Goal: Task Accomplishment & Management: Use online tool/utility

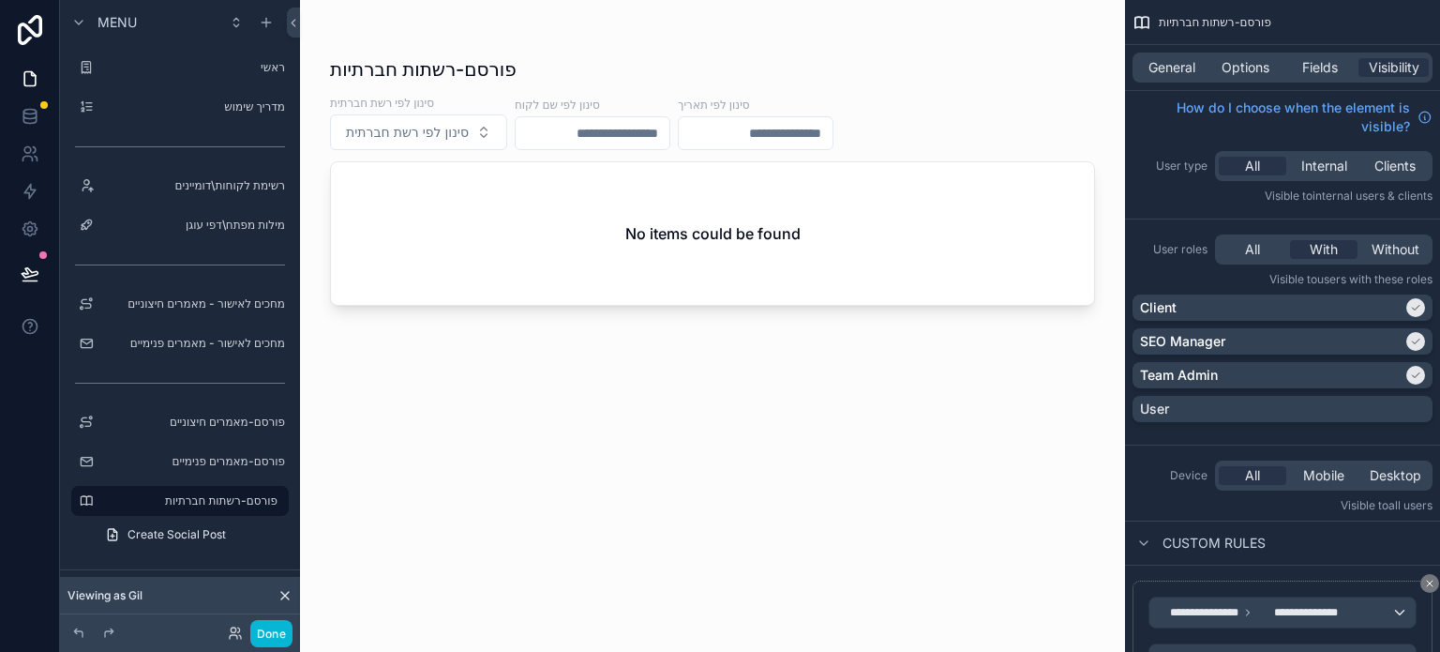
scroll to position [419, 0]
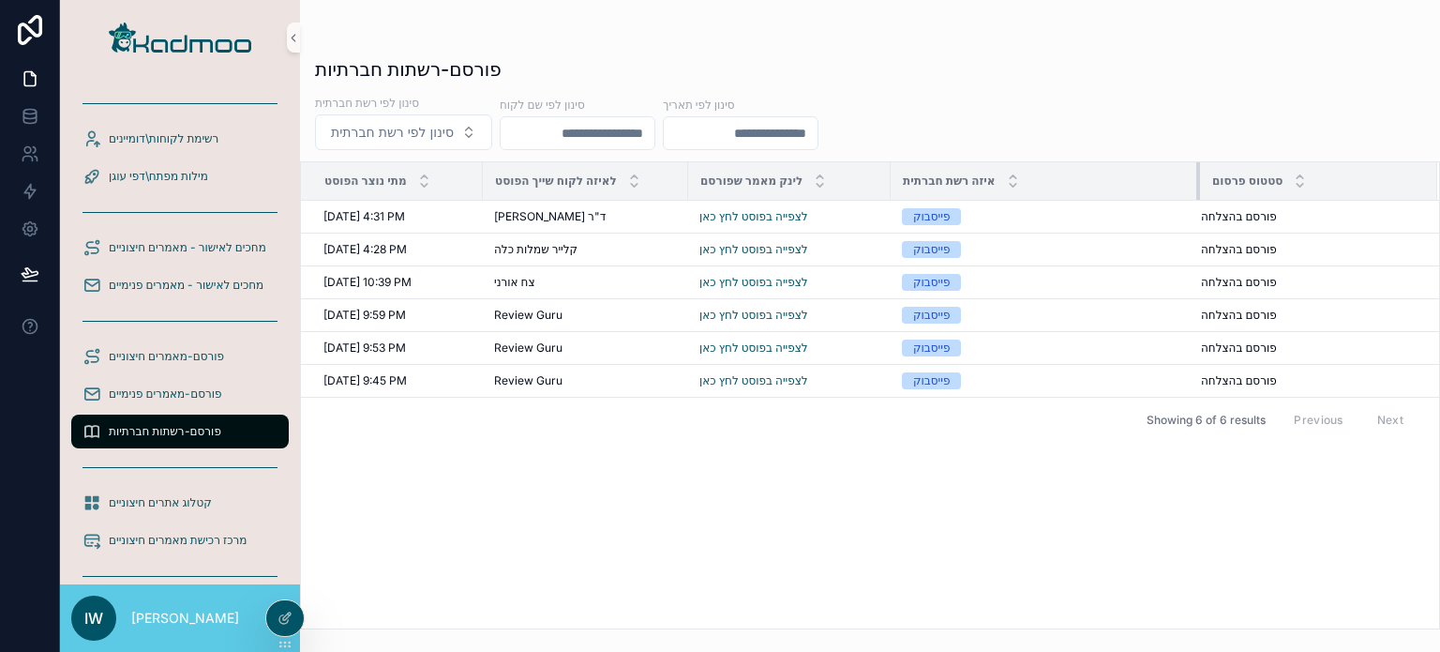
drag, startPoint x: 1037, startPoint y: 192, endPoint x: 1212, endPoint y: 161, distance: 178.1
click at [1215, 158] on div "פורסם-רשתות חברתיות סינון לפי רשת חברתית סינון לפי רשת חברתית סינון לפי שם לקוח…" at bounding box center [870, 337] width 1140 height 584
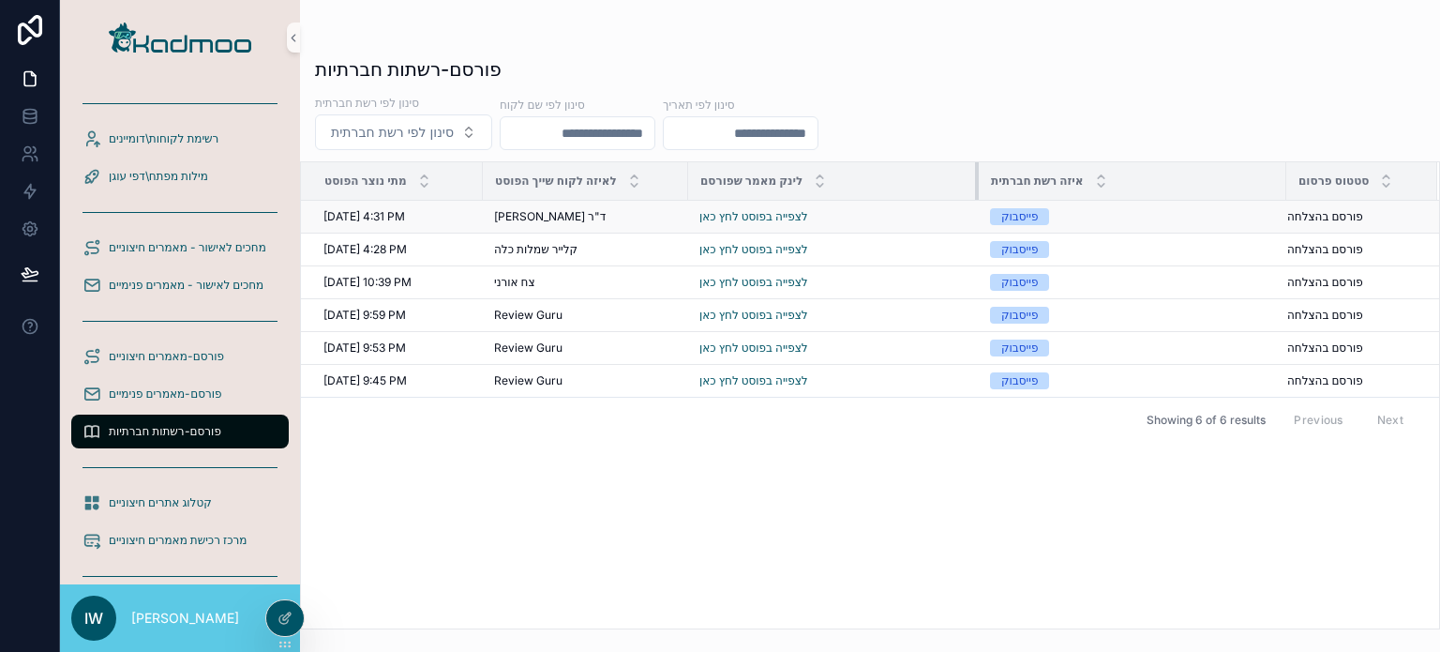
drag, startPoint x: 900, startPoint y: 184, endPoint x: 942, endPoint y: 211, distance: 50.2
click at [971, 201] on table "מתי נוצר הפוסט לאיזה לקוח שייך הפוסט לינק מאמר שפורסם איזה רשת חברתית סטטוס פרס…" at bounding box center [870, 279] width 1138 height 234
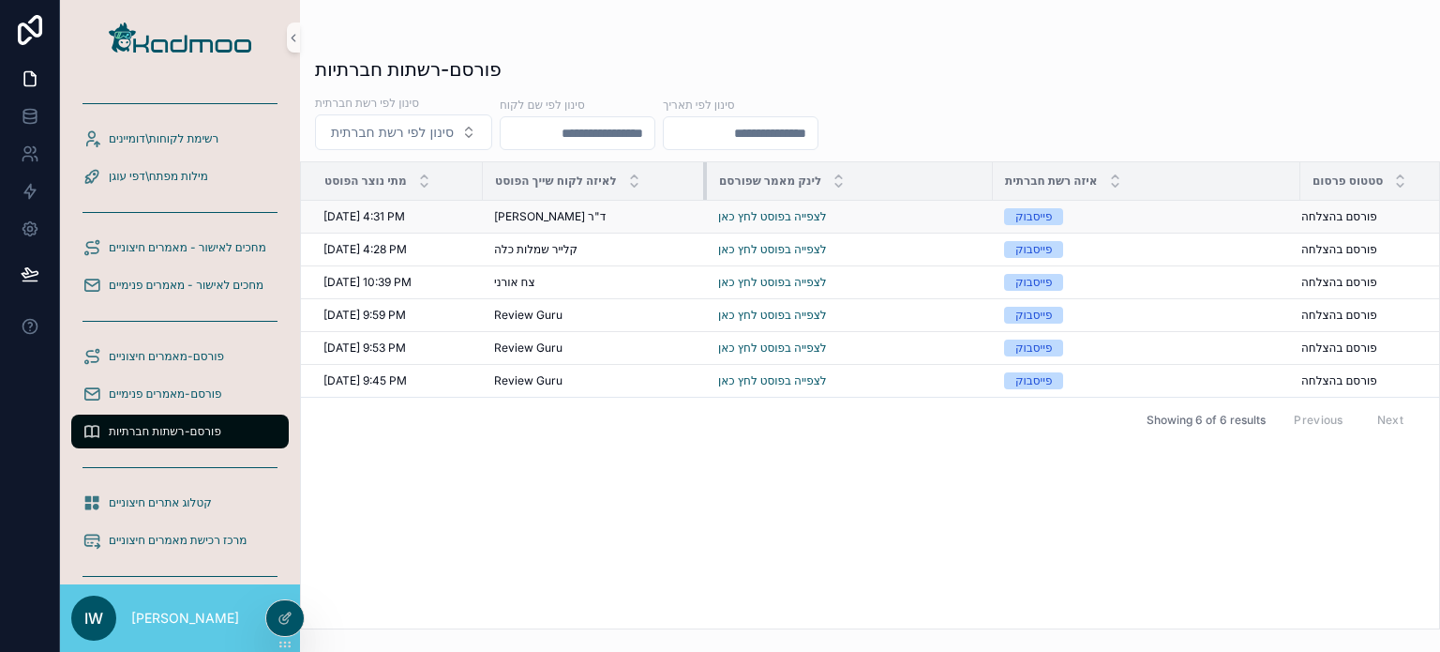
drag, startPoint x: 686, startPoint y: 188, endPoint x: 653, endPoint y: 207, distance: 38.6
click at [705, 192] on div "scrollable content" at bounding box center [707, 181] width 8 height 38
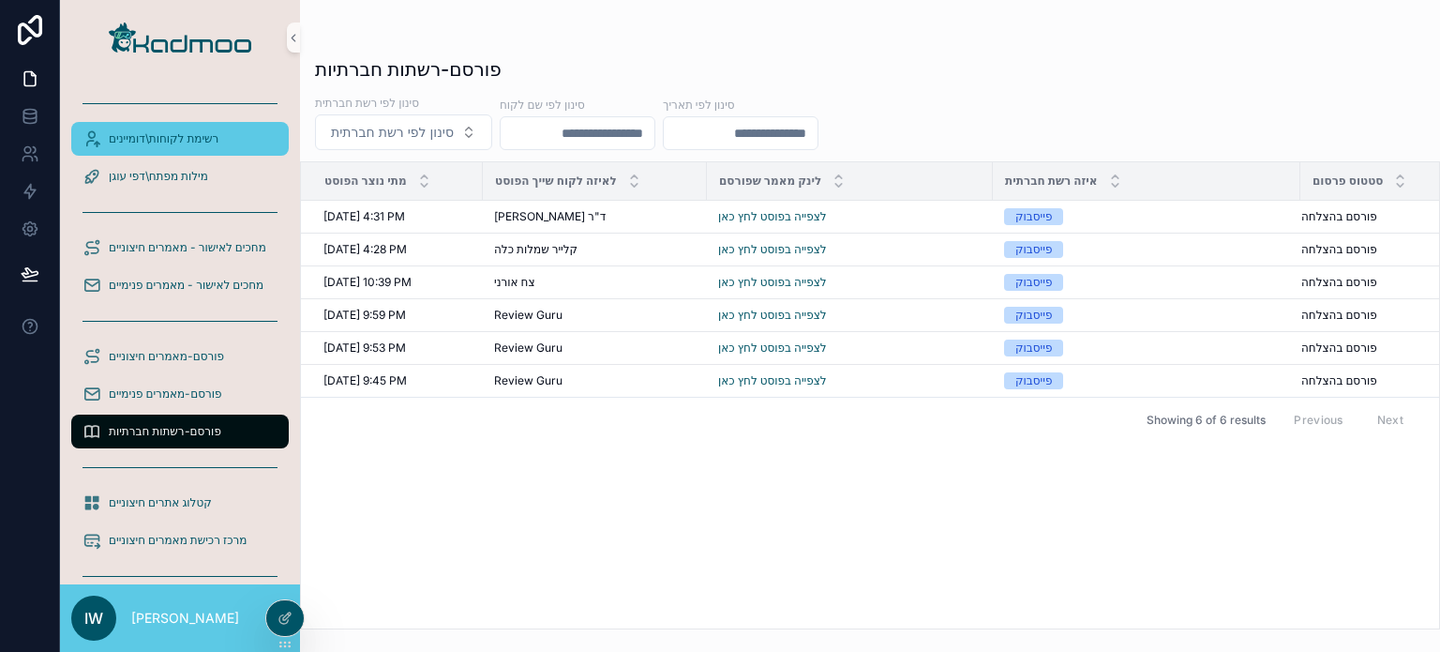
click at [161, 136] on span "רשימת לקוחות\דומיינים" at bounding box center [164, 138] width 110 height 15
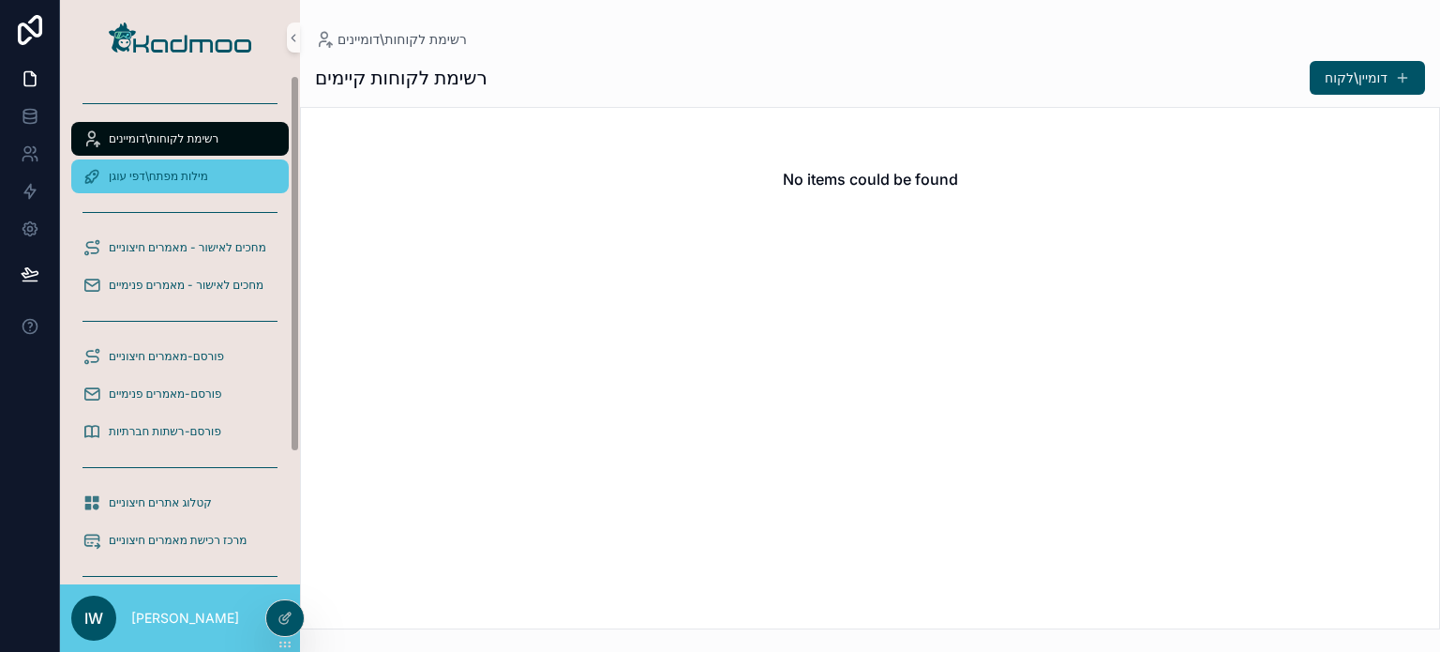
click at [176, 173] on span "מילות מפתח\דפי עוגן" at bounding box center [158, 176] width 99 height 15
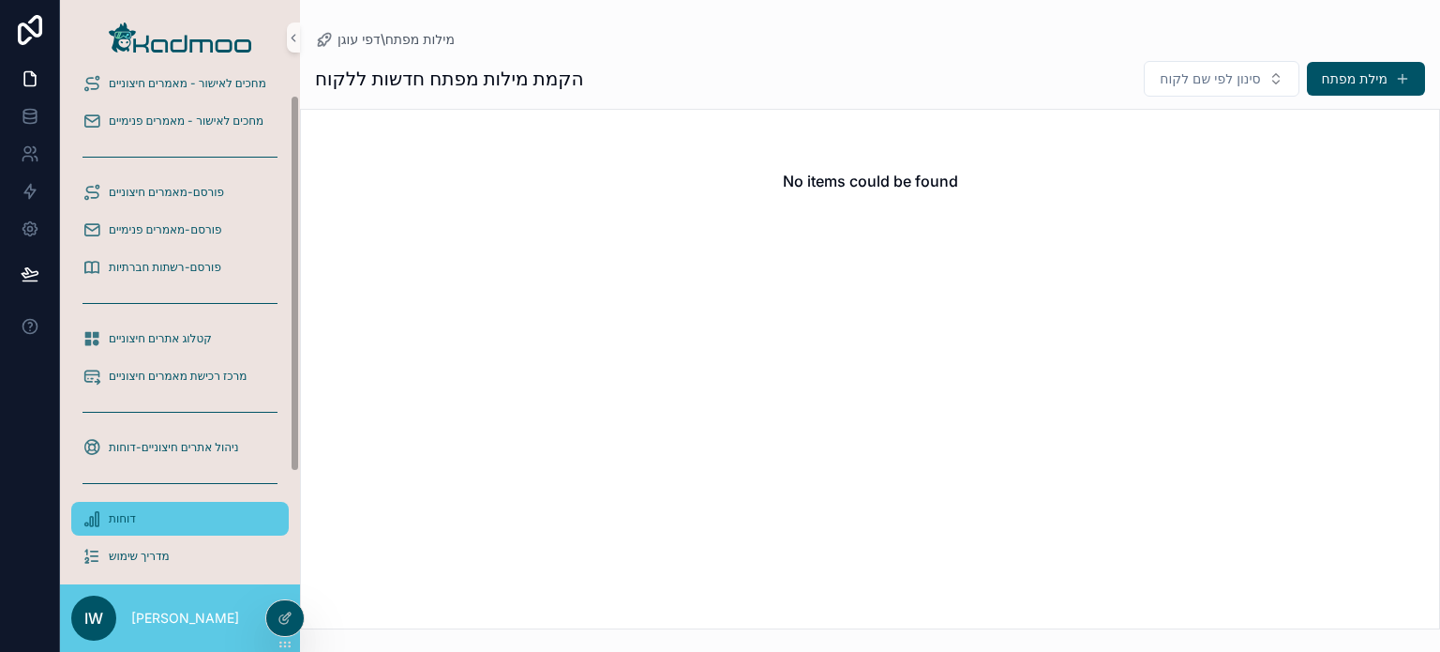
scroll to position [176, 0]
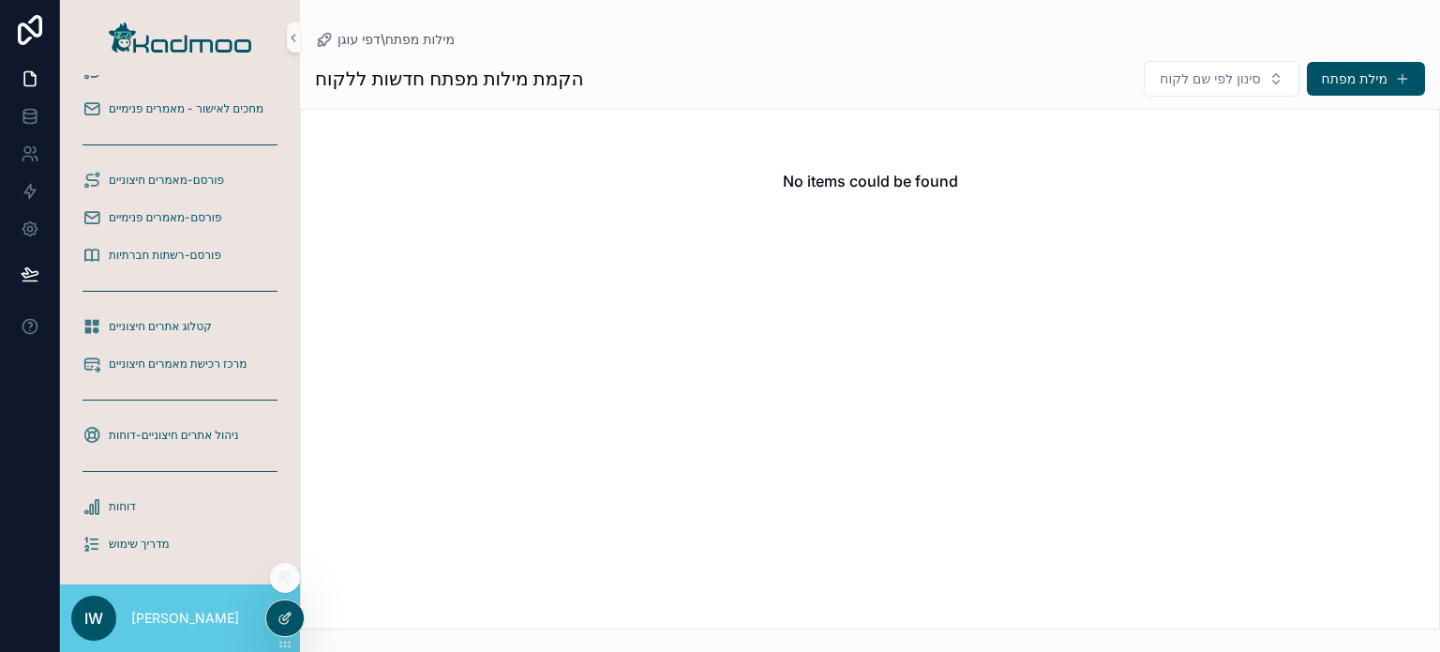
click at [289, 618] on icon at bounding box center [285, 617] width 15 height 15
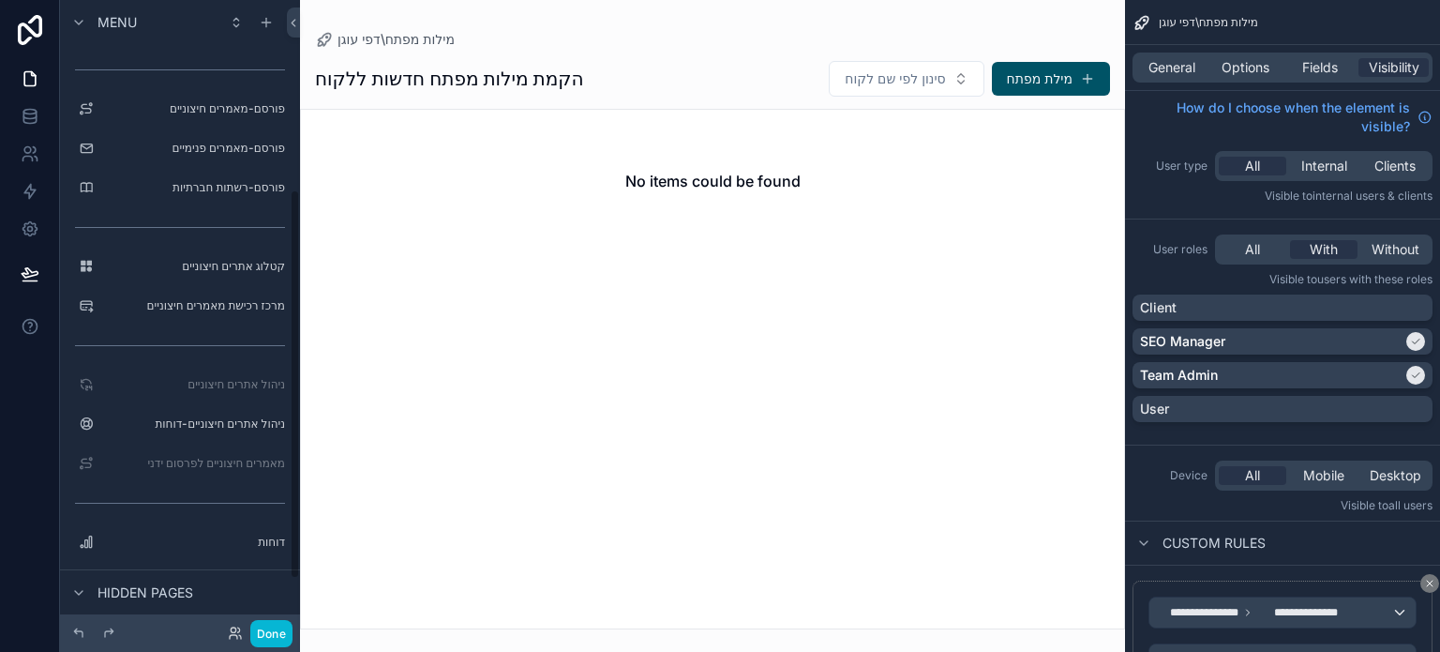
scroll to position [386, 0]
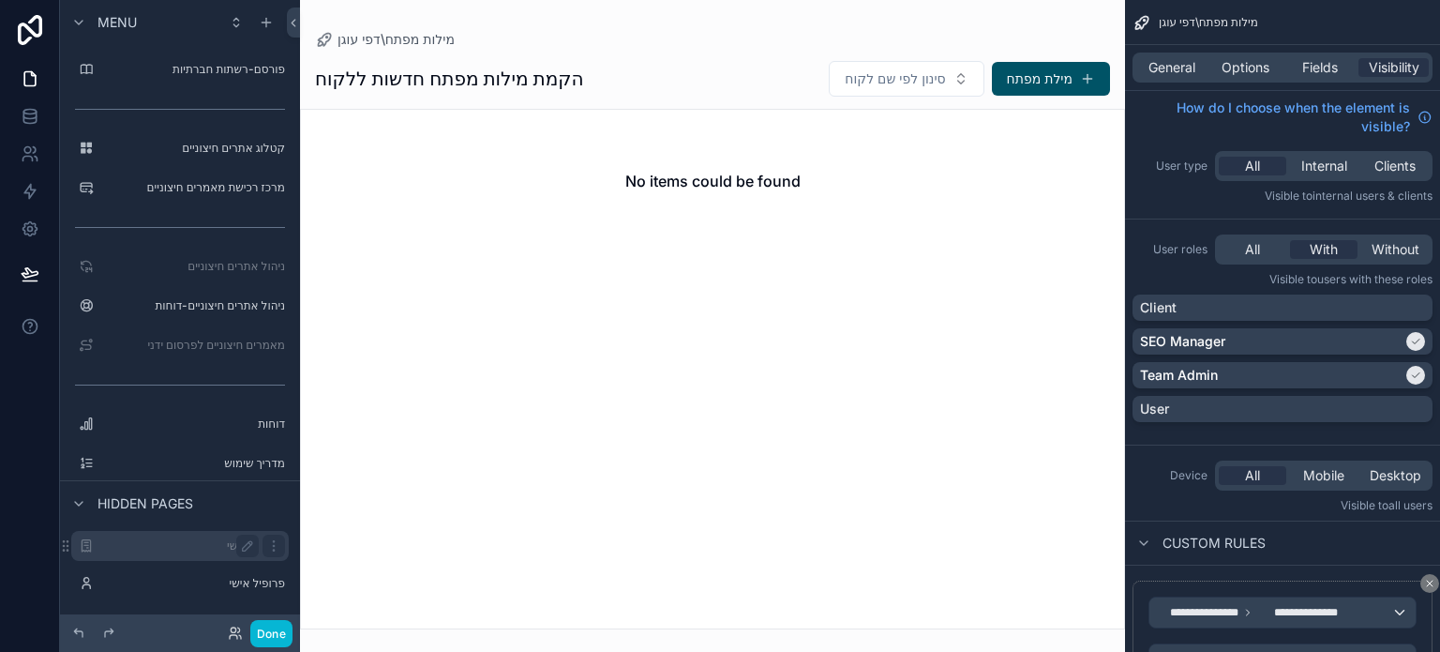
click at [188, 539] on label "ראשי" at bounding box center [176, 545] width 150 height 15
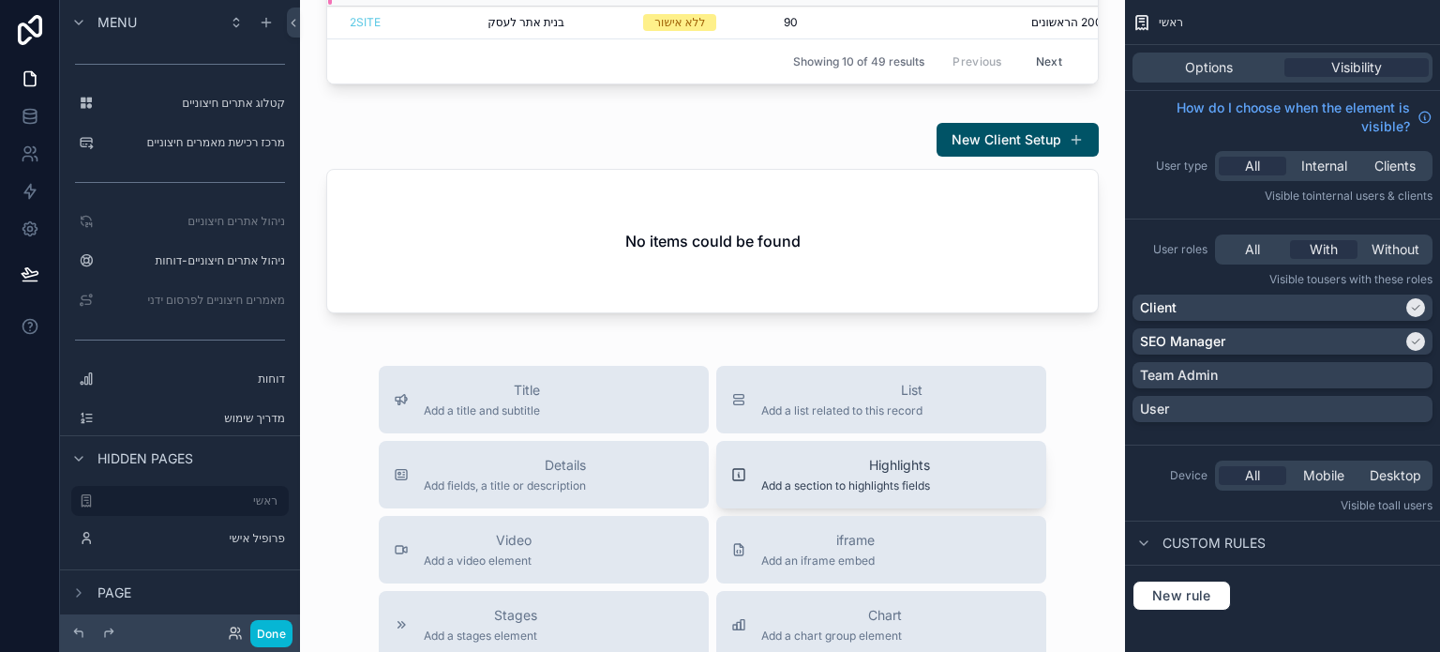
scroll to position [563, 0]
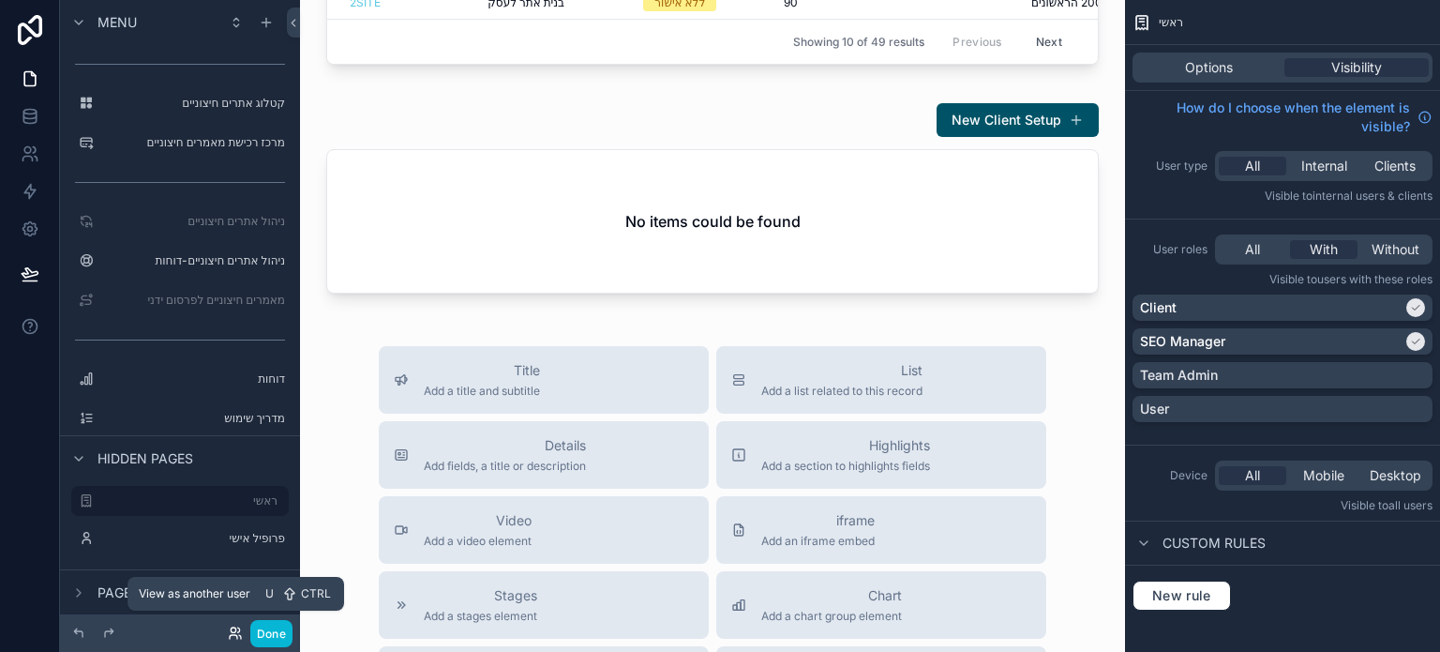
click at [236, 636] on icon at bounding box center [234, 637] width 8 height 4
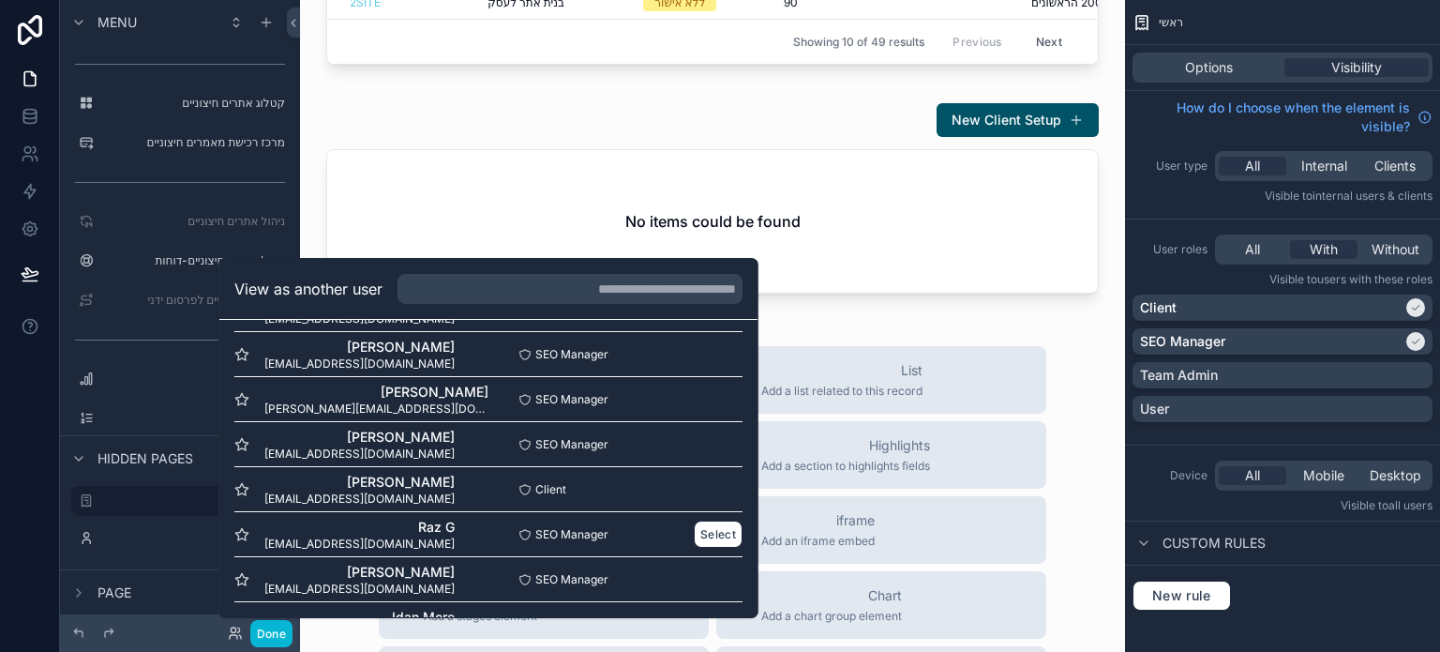
scroll to position [857, 0]
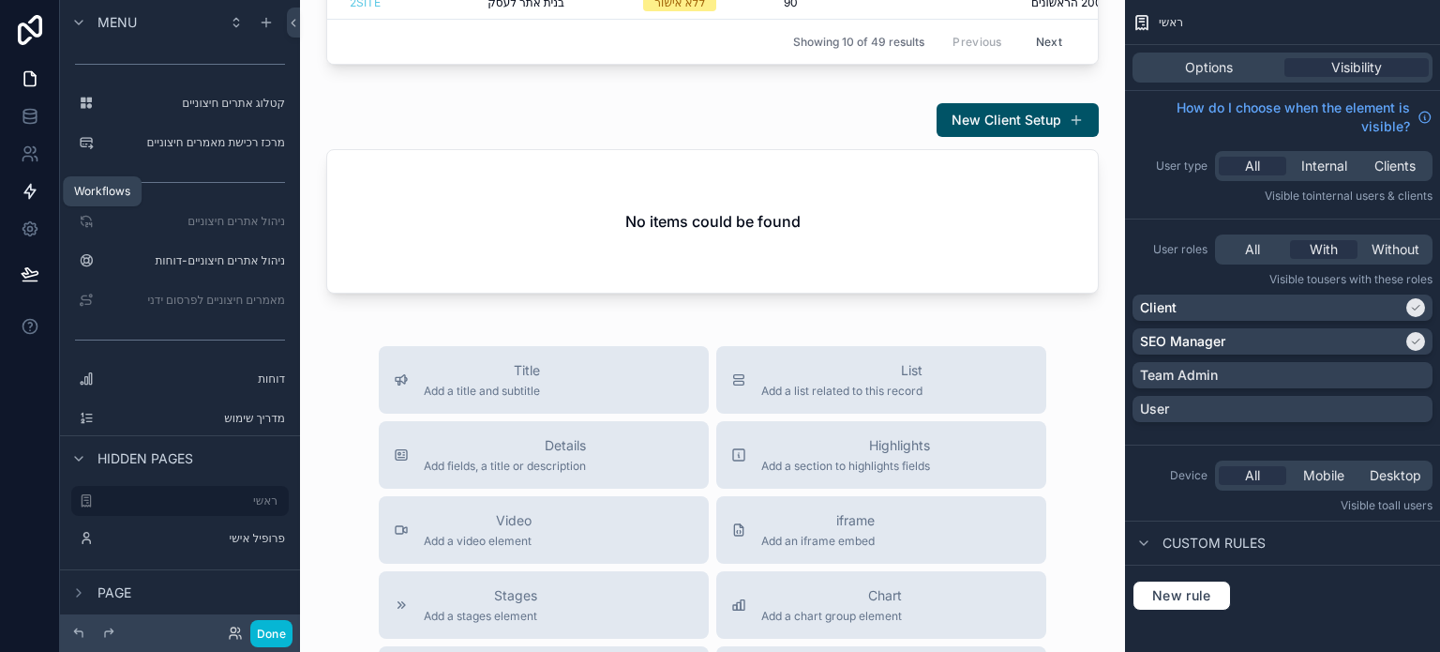
click at [38, 191] on icon at bounding box center [30, 191] width 19 height 19
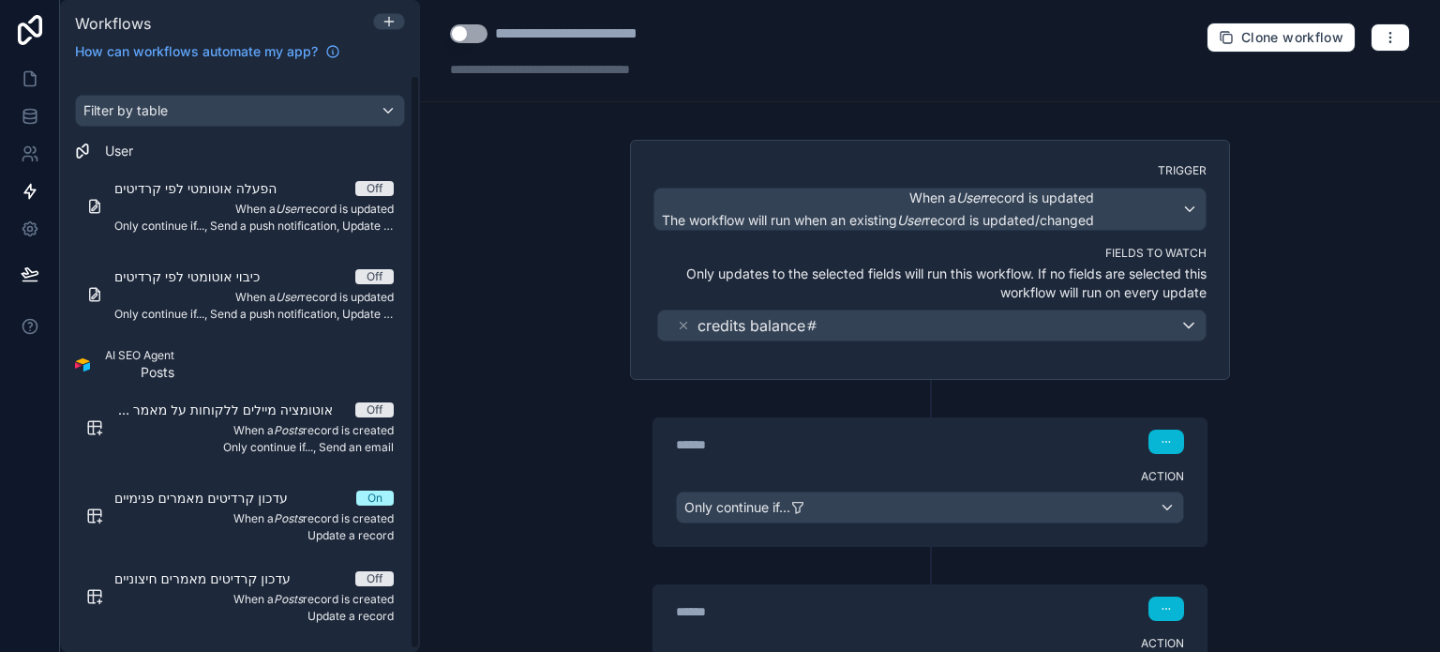
scroll to position [5, 0]
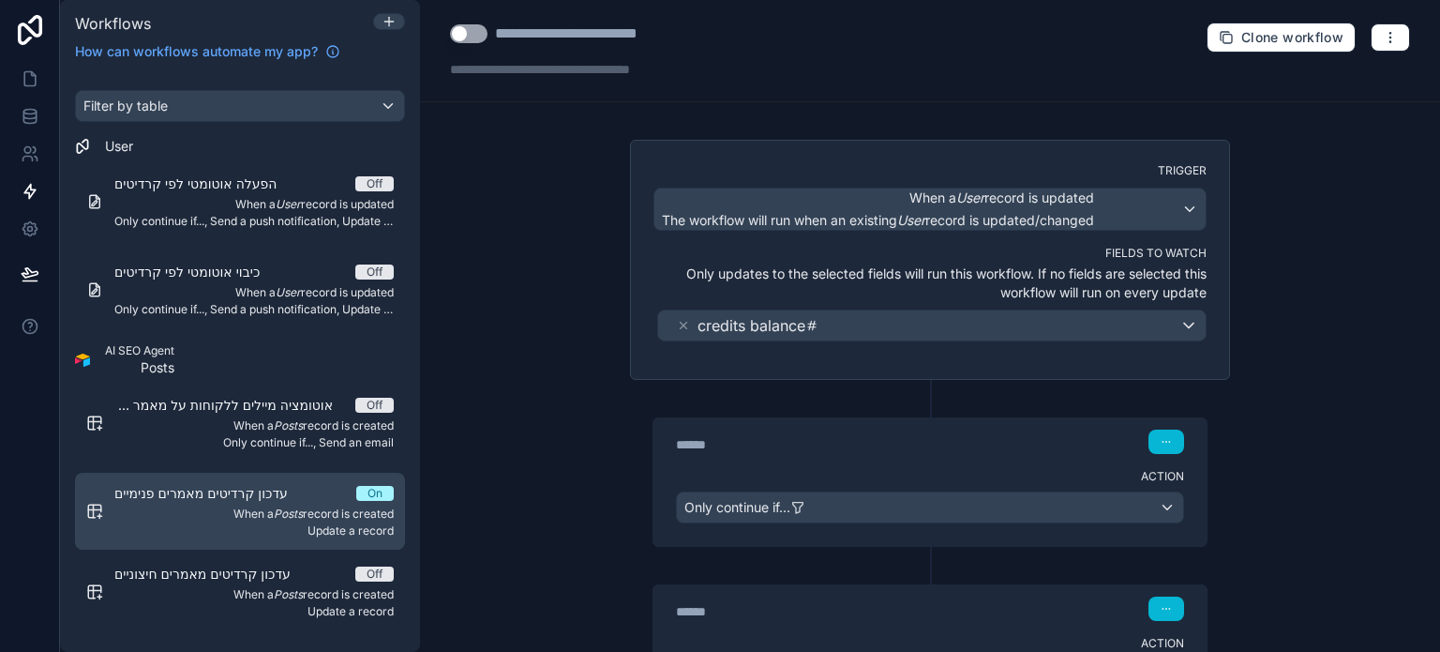
click at [320, 498] on div "עדכון קרדיטים מאמרים פנימיים On" at bounding box center [253, 493] width 279 height 19
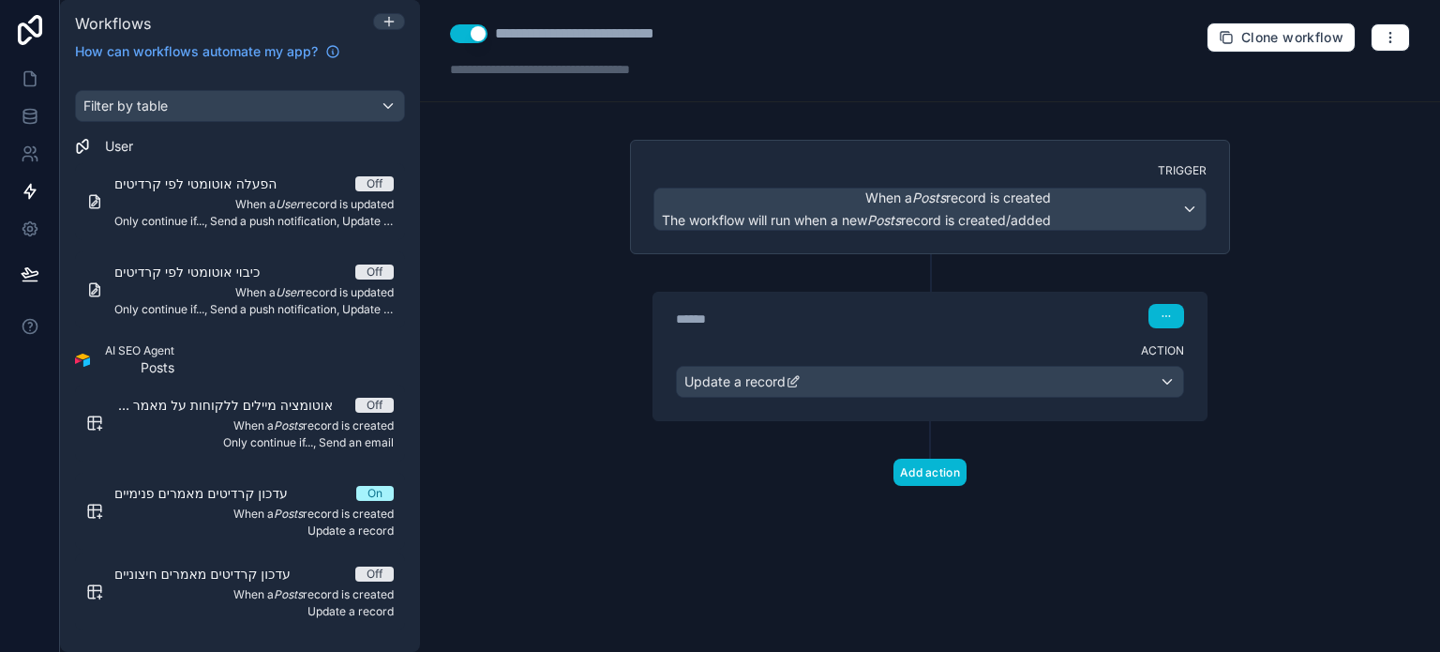
click at [459, 37] on button "Use setting" at bounding box center [469, 33] width 38 height 19
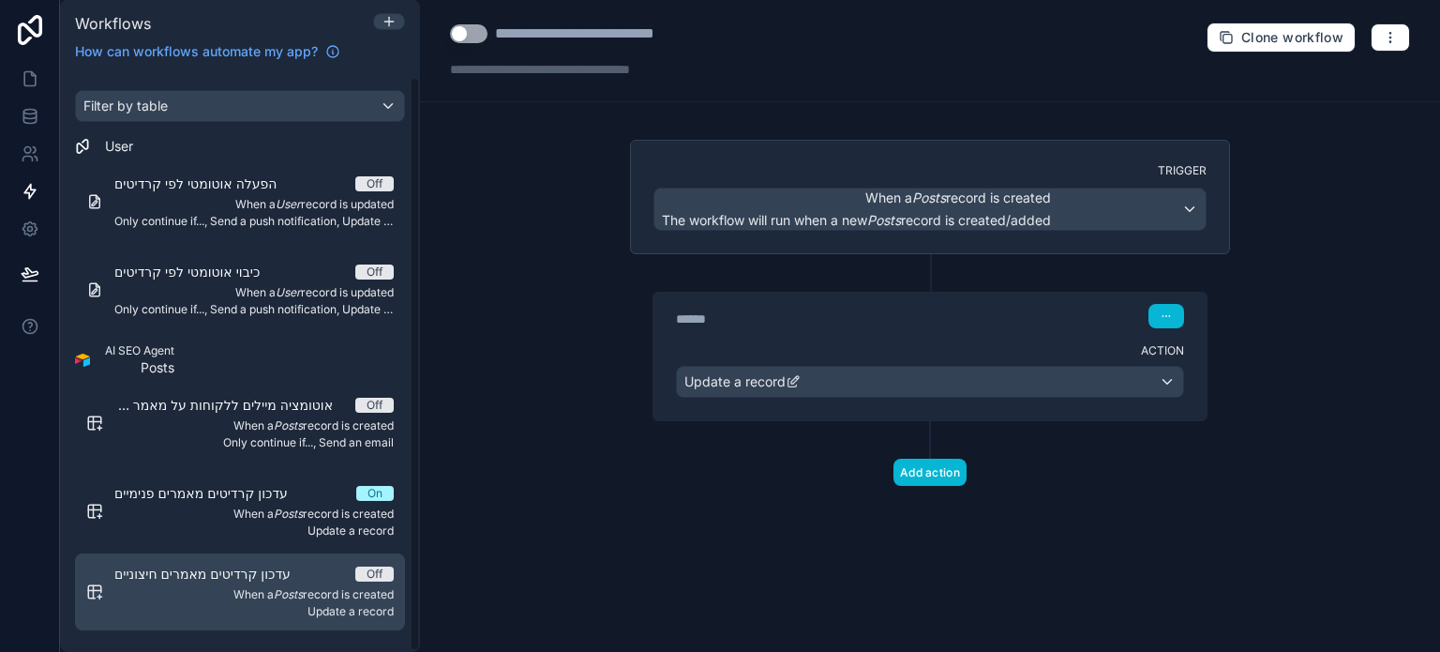
click at [326, 580] on div "עדכון קרדיטים מאמרים חיצוניים Off" at bounding box center [253, 574] width 279 height 19
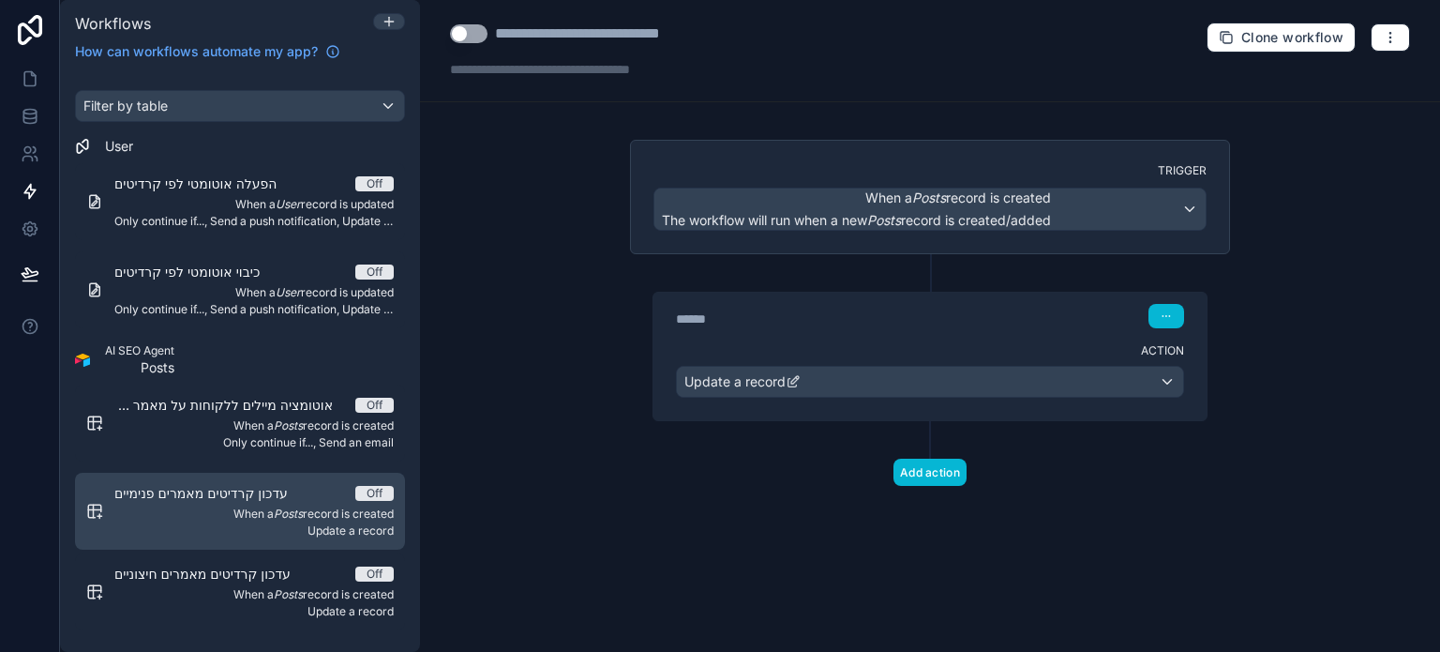
click at [296, 486] on span "עדכון קרדיטים מאמרים פנימיים" at bounding box center [212, 493] width 196 height 19
click at [288, 517] on em "Posts" at bounding box center [288, 513] width 29 height 14
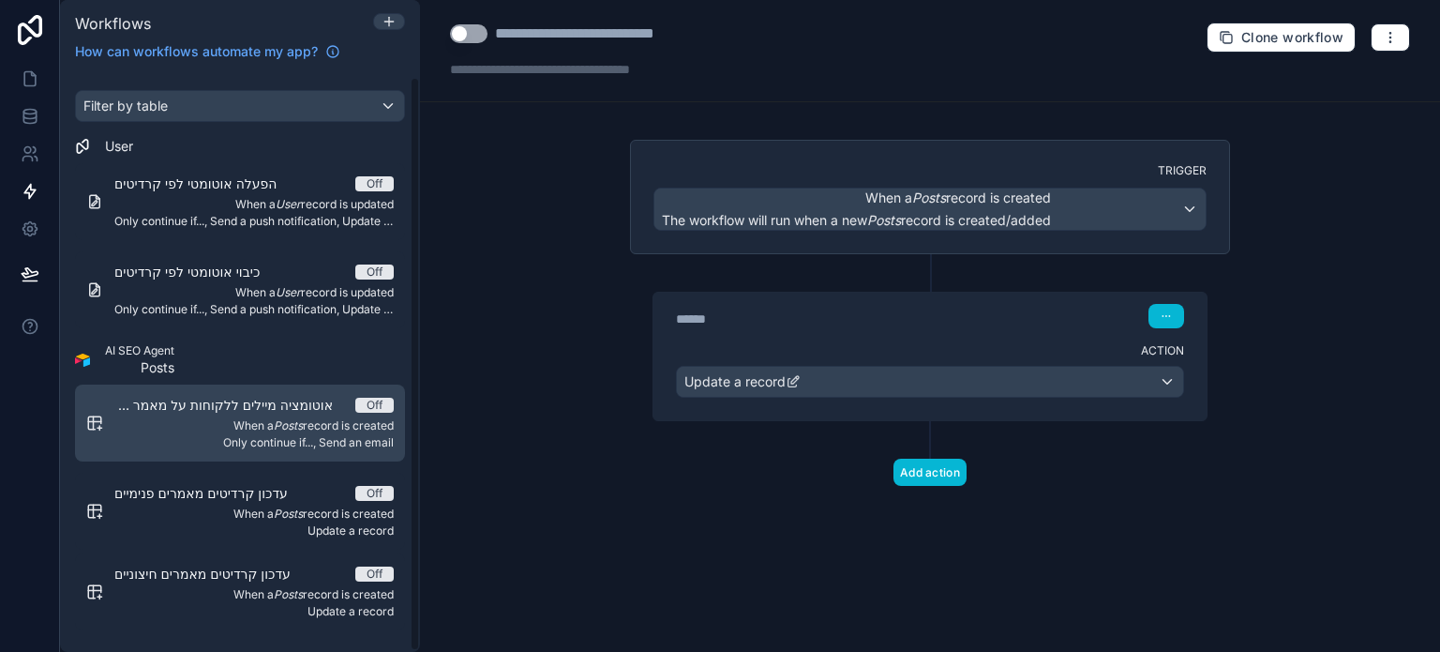
click at [315, 400] on span "אוטומציה מיילים ללקוחות על מאמר פנימי חדש" at bounding box center [234, 405] width 241 height 19
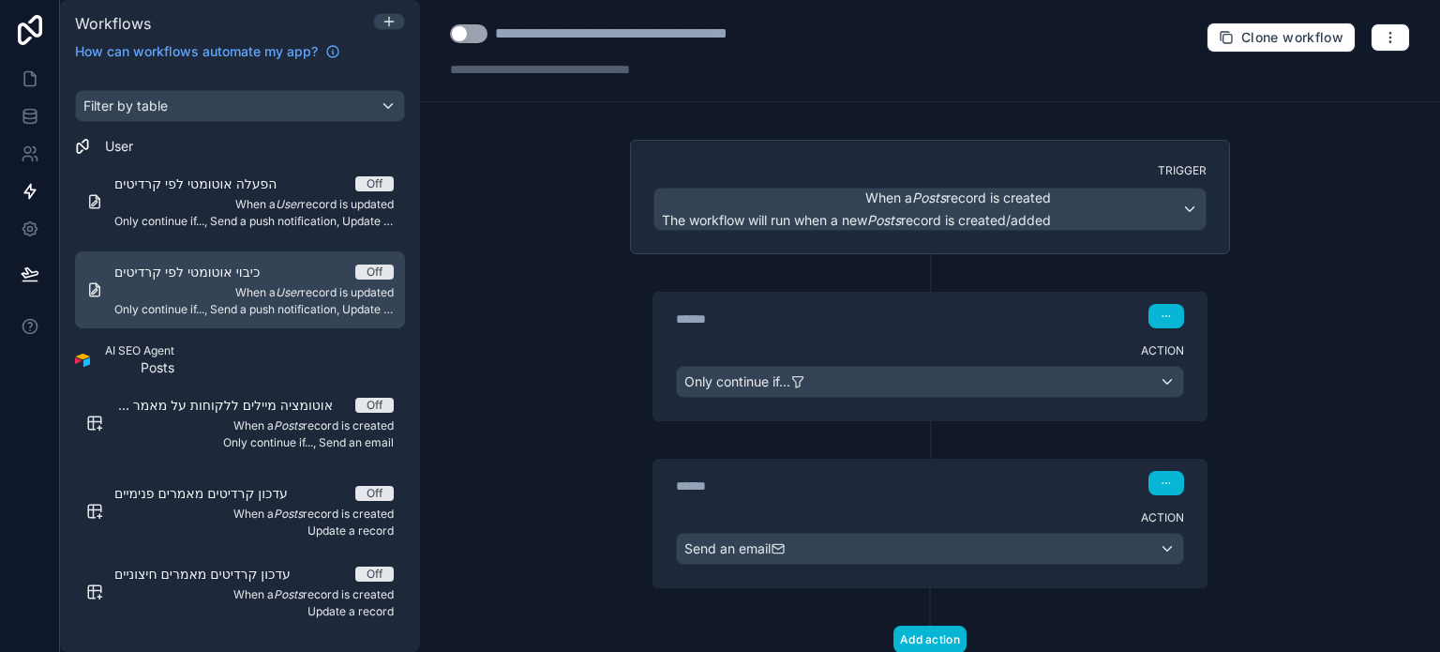
click at [294, 314] on span "Only continue if..., Send a push notification, Update a record" at bounding box center [253, 309] width 279 height 15
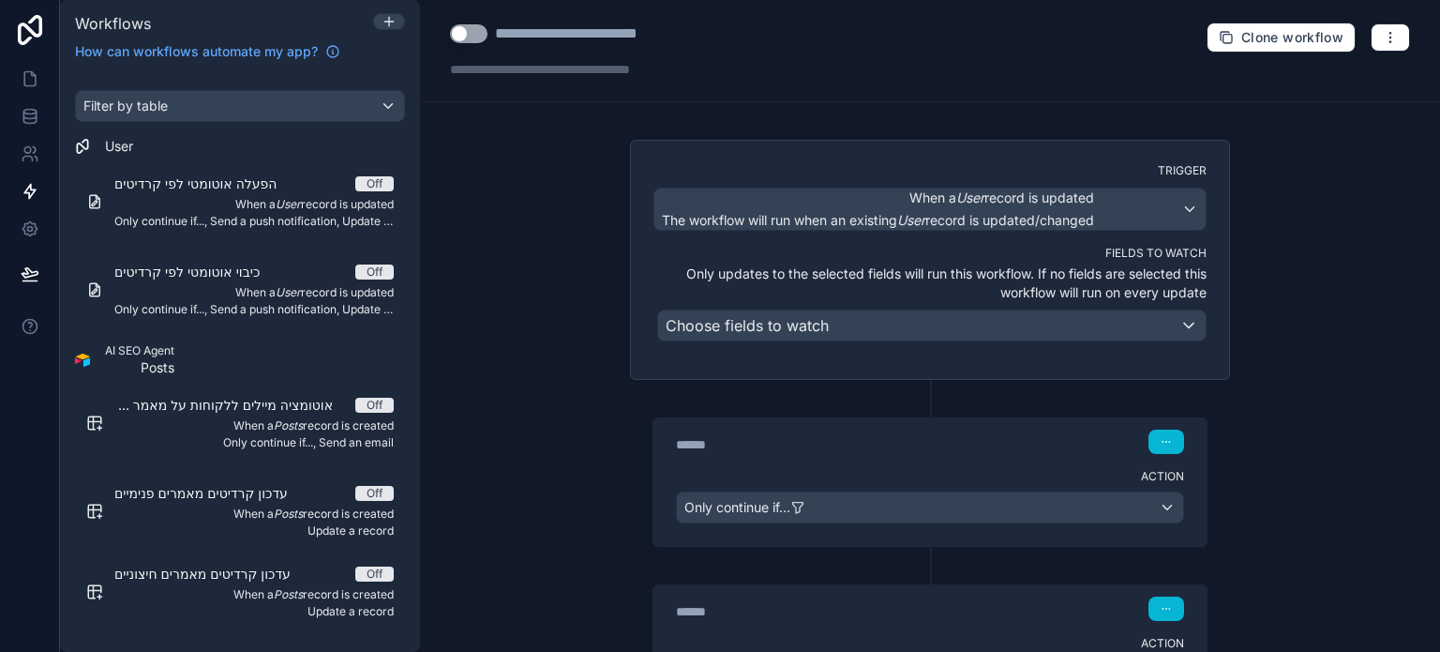
drag, startPoint x: 293, startPoint y: 228, endPoint x: 293, endPoint y: 241, distance: 13.1
click at [293, 229] on link "הפעלה אוטומטי לפי קרדיטים Off When a User record is updated Only continue if...…" at bounding box center [240, 201] width 330 height 77
click at [459, 27] on button "Use setting" at bounding box center [469, 33] width 38 height 19
drag, startPoint x: 330, startPoint y: 266, endPoint x: 343, endPoint y: 247, distance: 23.7
click at [331, 266] on div "כיבוי אוטומטי לפי קרדיטים Off" at bounding box center [253, 272] width 279 height 19
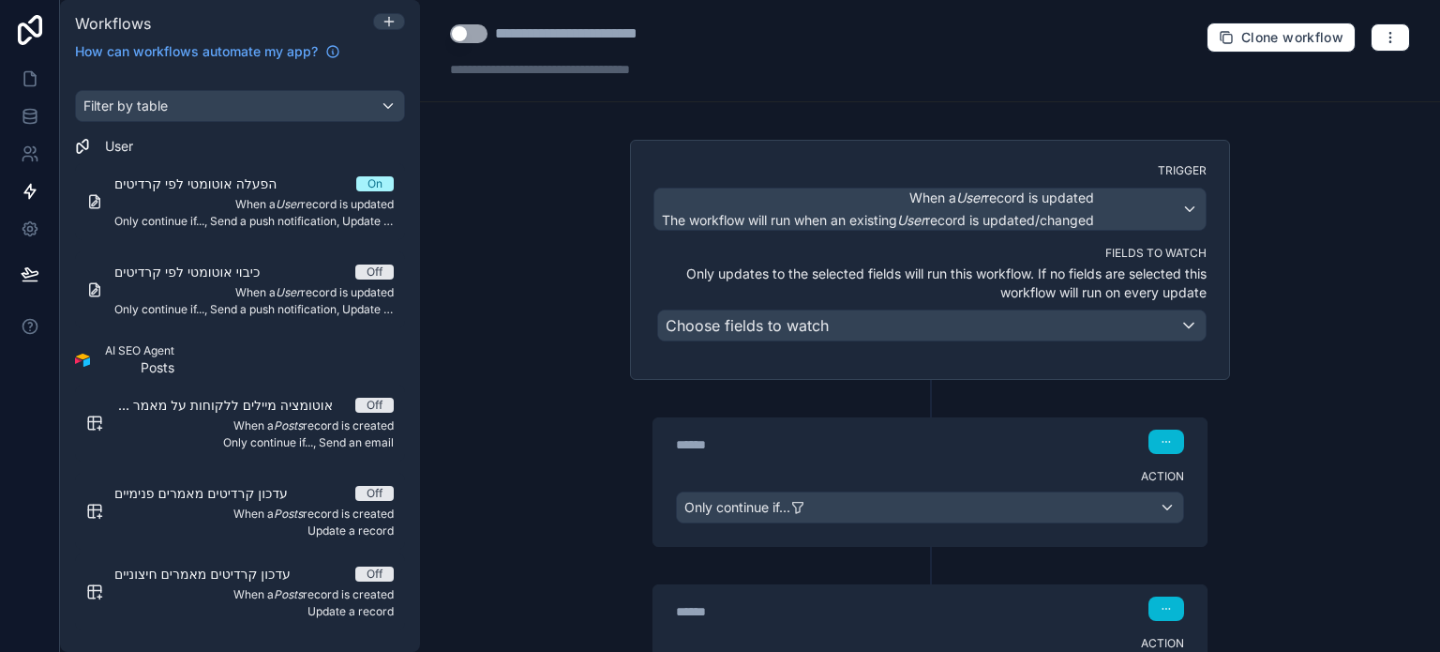
drag, startPoint x: 473, startPoint y: 29, endPoint x: 446, endPoint y: 66, distance: 45.0
click at [473, 31] on button "Use setting" at bounding box center [469, 33] width 38 height 19
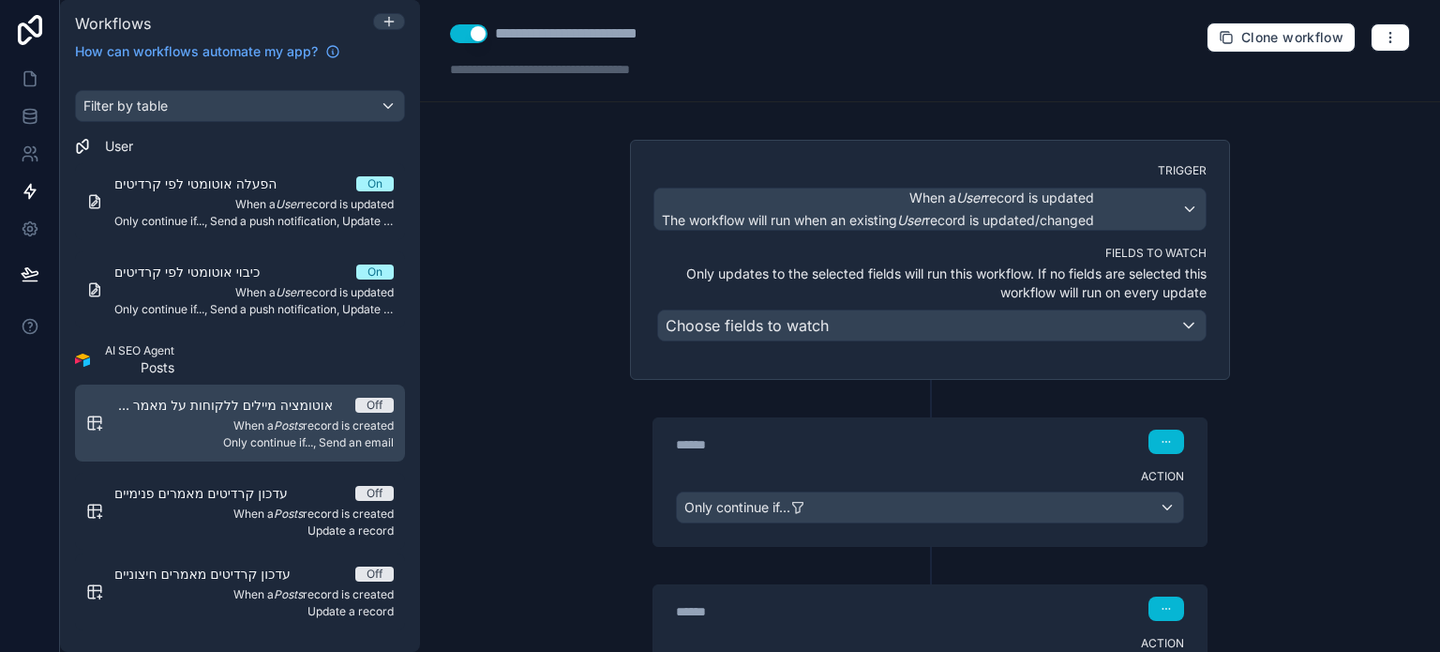
click at [323, 406] on span "אוטומציה מיילים ללקוחות על מאמר פנימי חדש" at bounding box center [234, 405] width 241 height 19
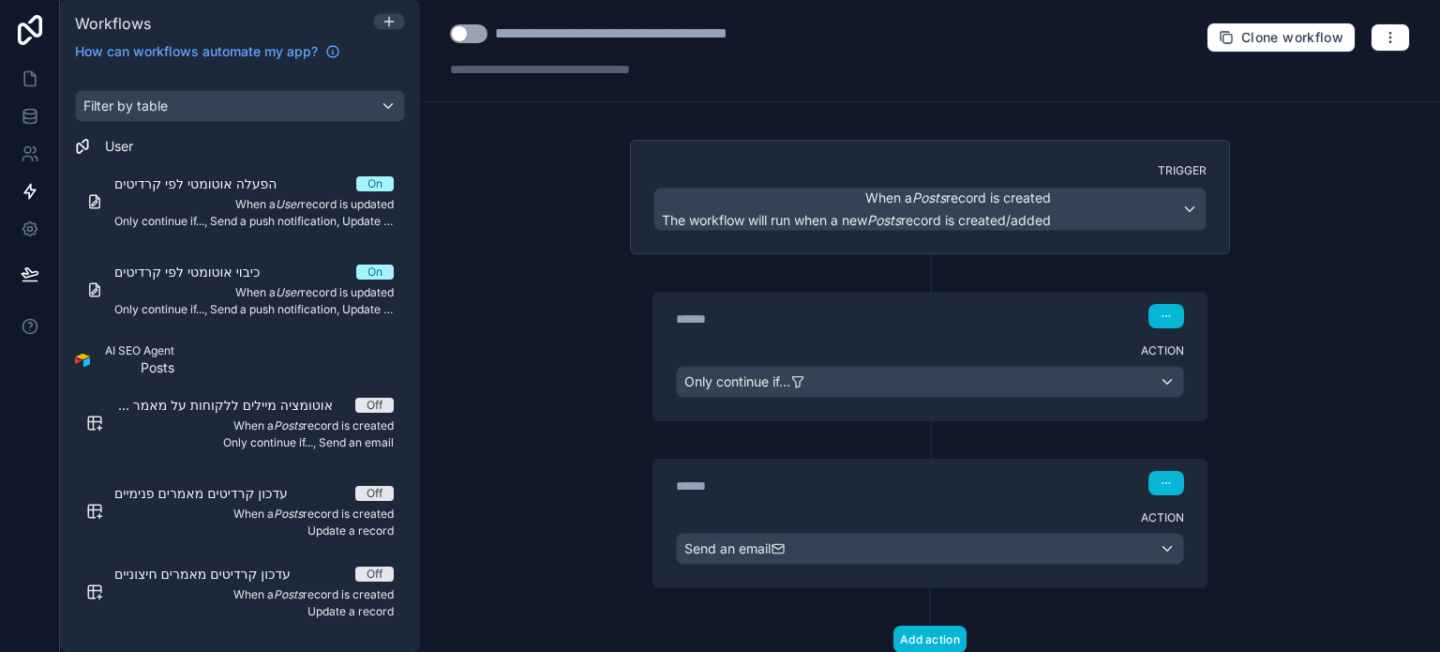
click at [469, 33] on button "Use setting" at bounding box center [469, 33] width 38 height 19
click at [37, 78] on icon at bounding box center [30, 78] width 19 height 19
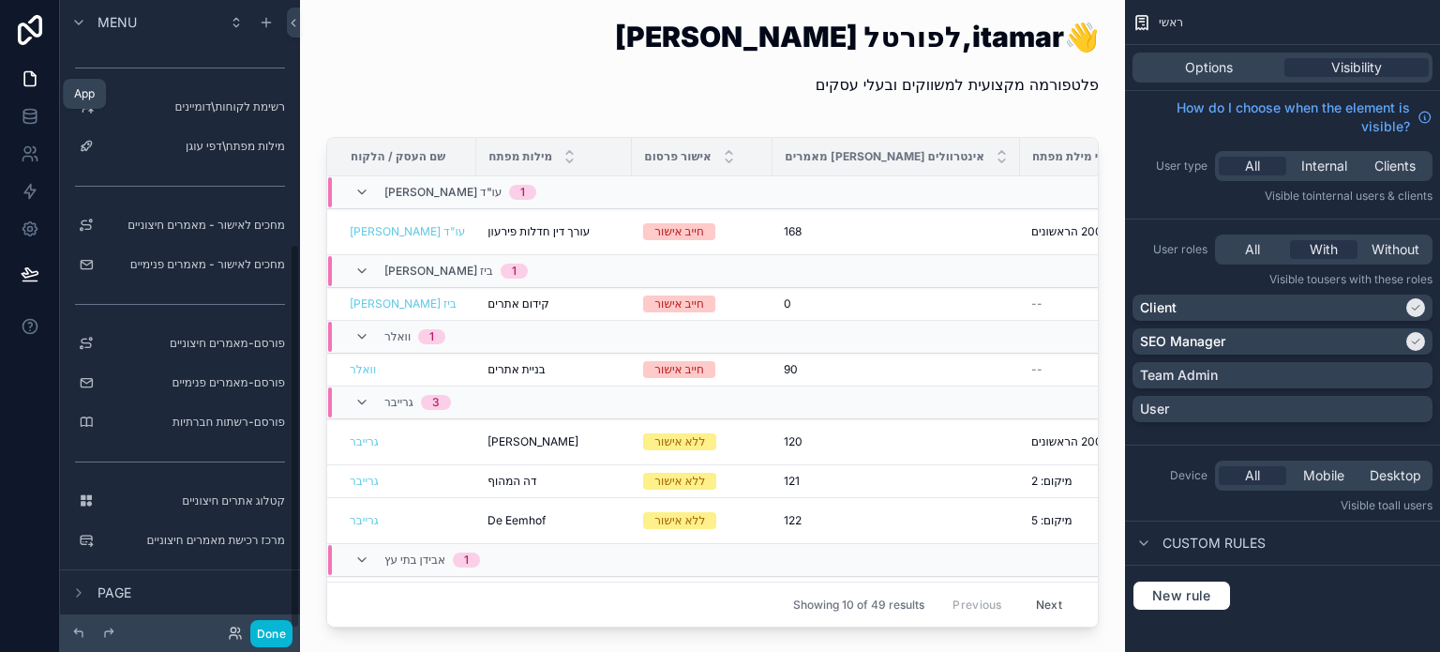
scroll to position [398, 0]
